Goal: Task Accomplishment & Management: Use online tool/utility

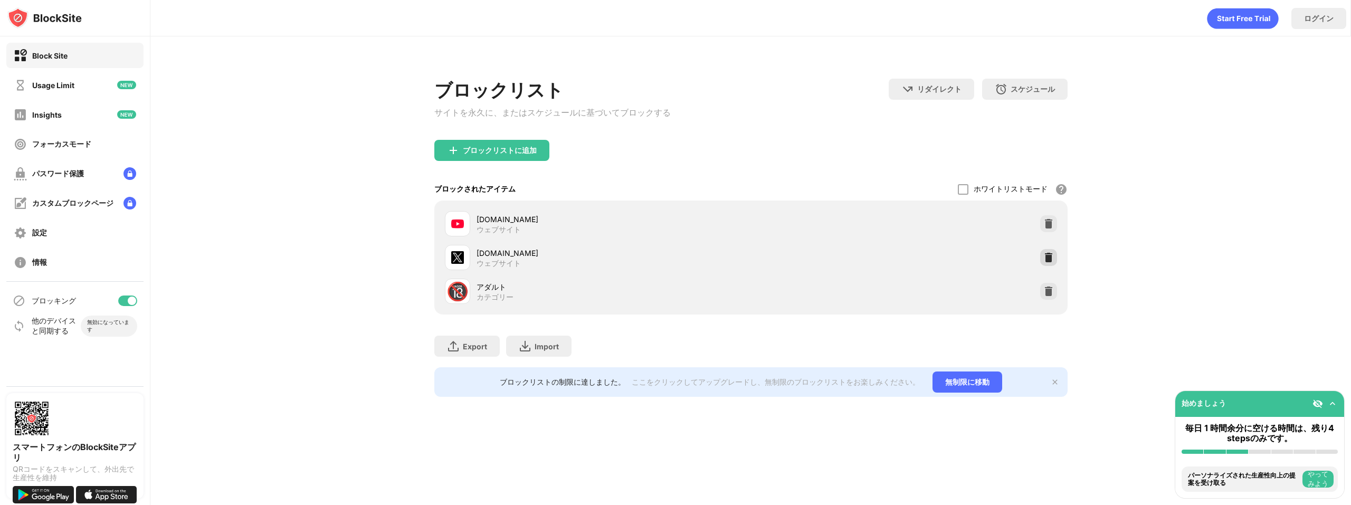
click at [1049, 261] on img at bounding box center [1048, 257] width 11 height 11
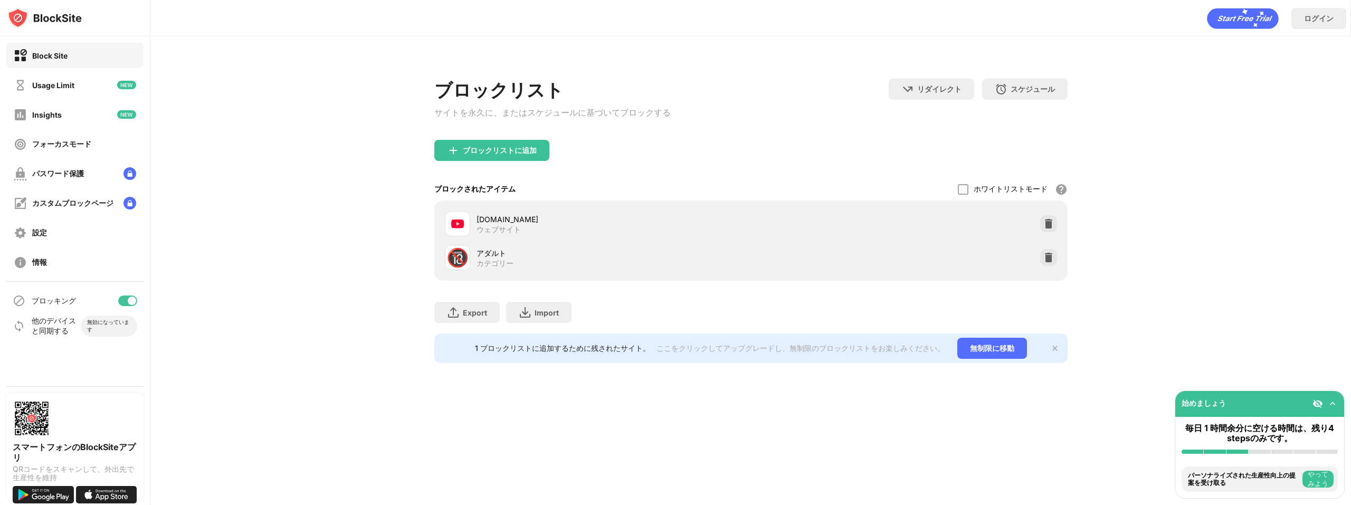
click at [517, 140] on div "ブロックリスト サイトを永久に、またはスケジュールに基づいてブロックする" at bounding box center [552, 109] width 236 height 61
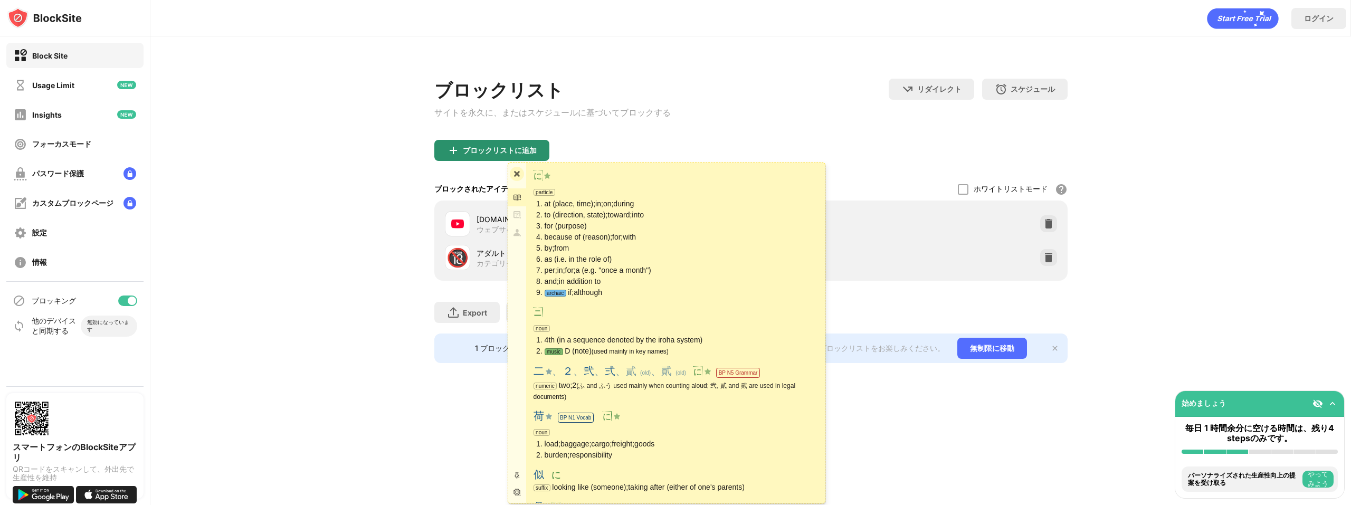
click at [507, 154] on div "ブロックリストに追加" at bounding box center [500, 150] width 74 height 8
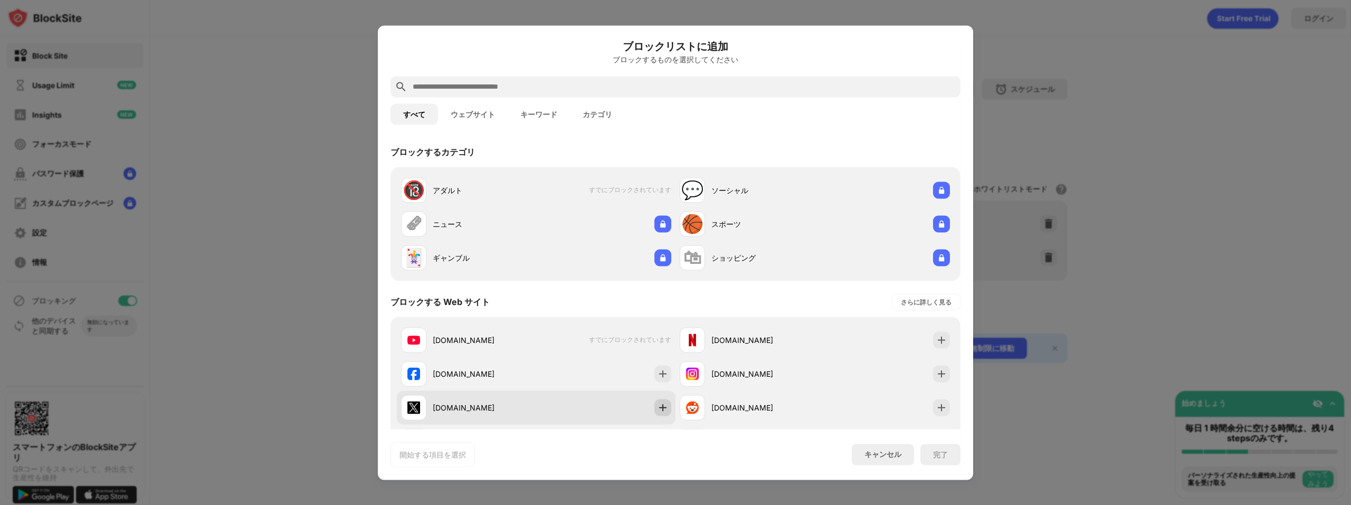
click at [662, 407] on img at bounding box center [663, 407] width 11 height 11
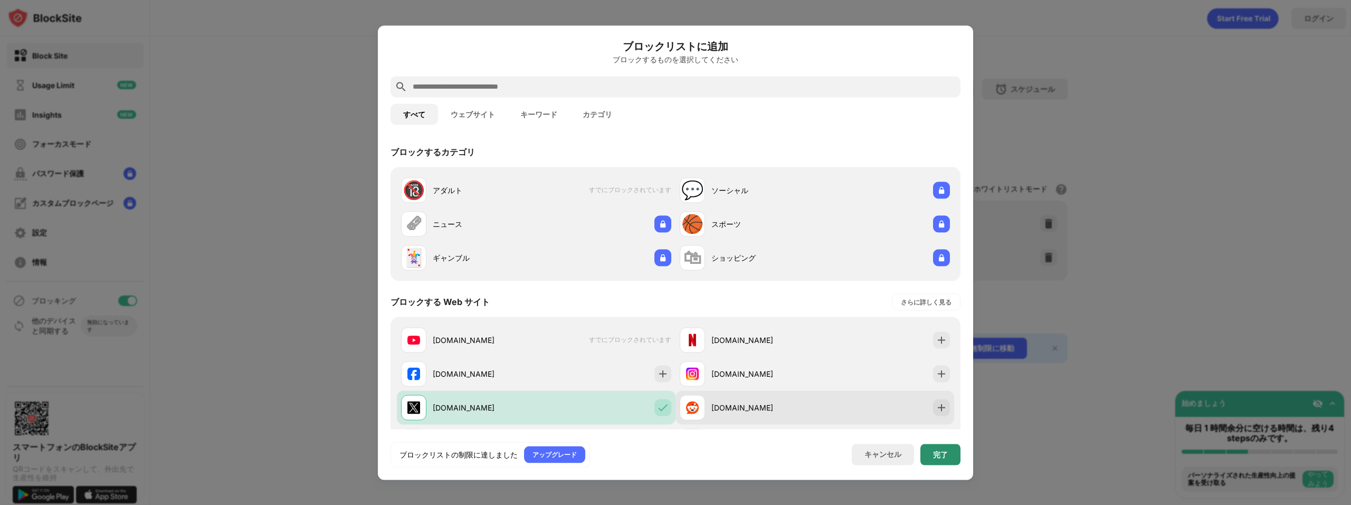
click at [936, 455] on div "完了" at bounding box center [940, 454] width 15 height 8
